Goal: Information Seeking & Learning: Learn about a topic

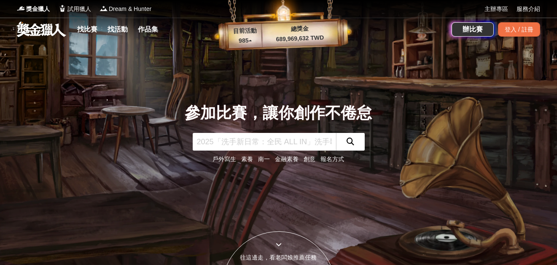
click at [88, 31] on link "找比賽" at bounding box center [87, 30] width 27 height 12
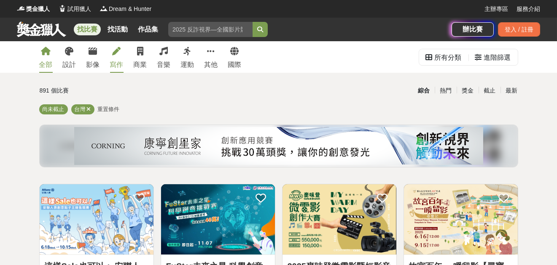
click at [119, 59] on link "寫作" at bounding box center [116, 57] width 13 height 32
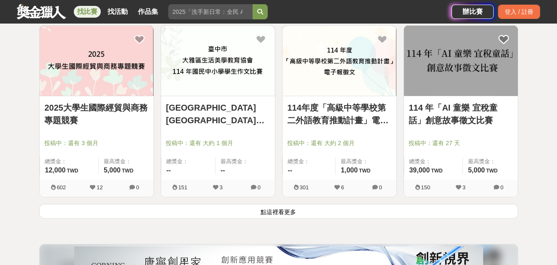
scroll to position [1180, 0]
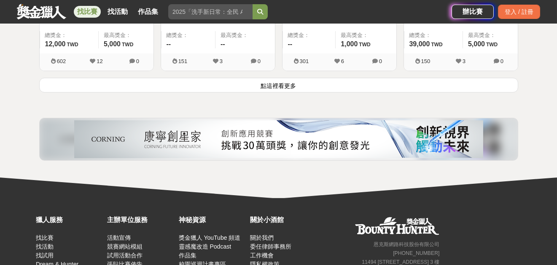
click at [265, 86] on button "點這裡看更多" at bounding box center [278, 85] width 479 height 15
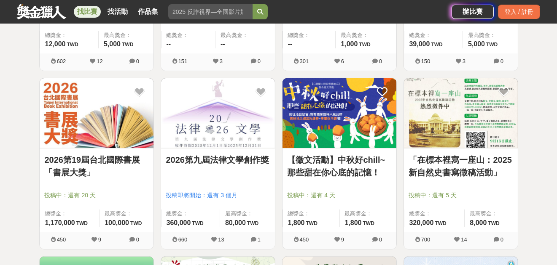
click at [359, 170] on link "【徵文活動】中秋好chill~那些甜在你心底的記憶！" at bounding box center [339, 166] width 104 height 25
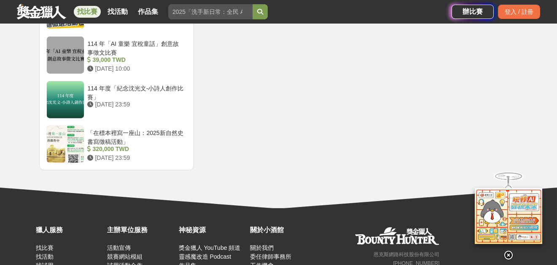
scroll to position [1053, 0]
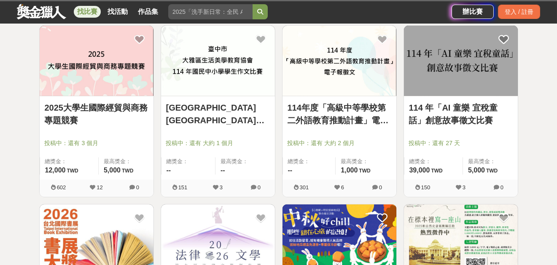
scroll to position [1180, 0]
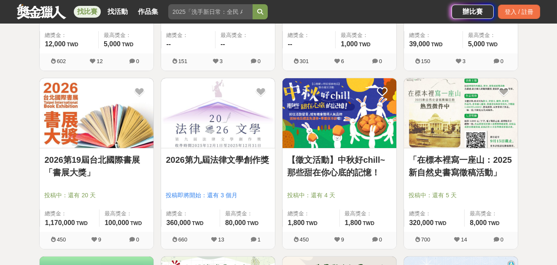
click at [235, 161] on link "2026第九屆法律文學創作獎" at bounding box center [218, 160] width 104 height 13
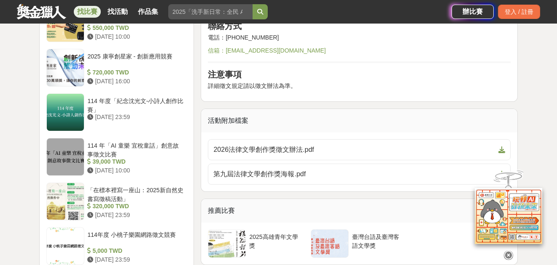
scroll to position [800, 0]
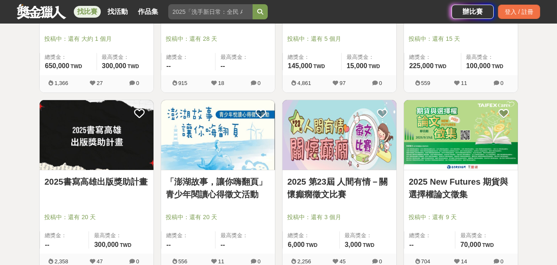
scroll to position [1180, 0]
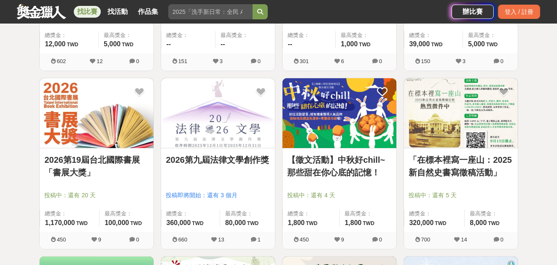
click at [101, 161] on link "2026第19屆台北國際書展「書展大獎」" at bounding box center [97, 166] width 104 height 25
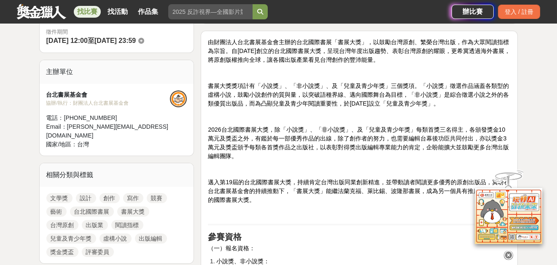
scroll to position [126, 0]
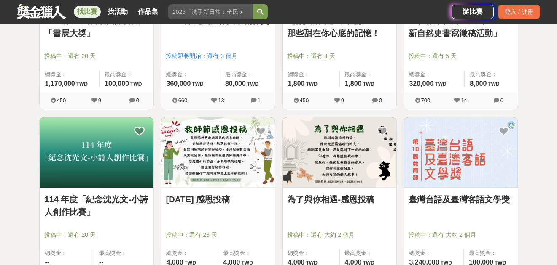
scroll to position [1391, 0]
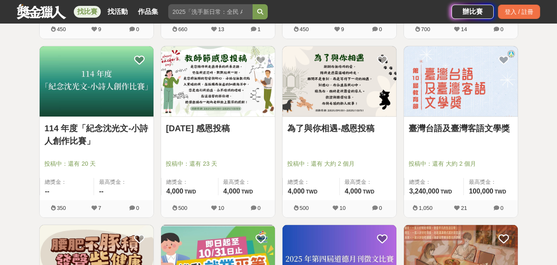
click at [359, 129] on link "為了與你相遇-感恩投稿" at bounding box center [339, 128] width 104 height 13
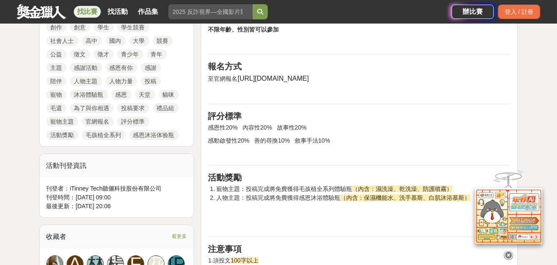
scroll to position [506, 0]
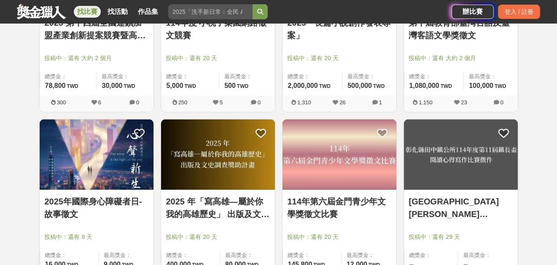
scroll to position [1812, 0]
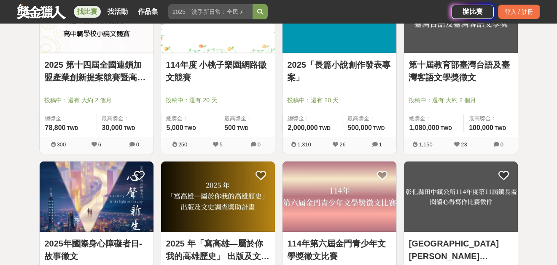
click at [373, 65] on link "2025「長篇小說創作發表專案」" at bounding box center [339, 71] width 104 height 25
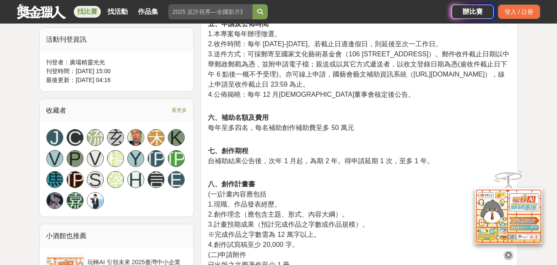
scroll to position [590, 0]
